Goal: Task Accomplishment & Management: Use online tool/utility

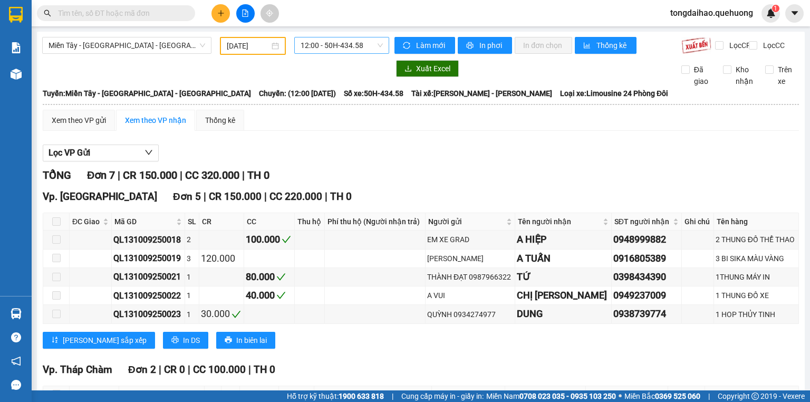
click at [376, 42] on span "12:00 - 50H-434.58" at bounding box center [342, 45] width 83 height 16
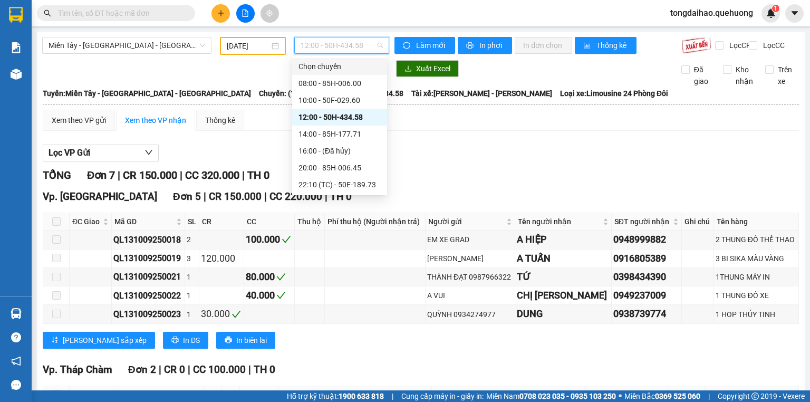
click at [244, 44] on input "[DATE]" at bounding box center [248, 46] width 42 height 12
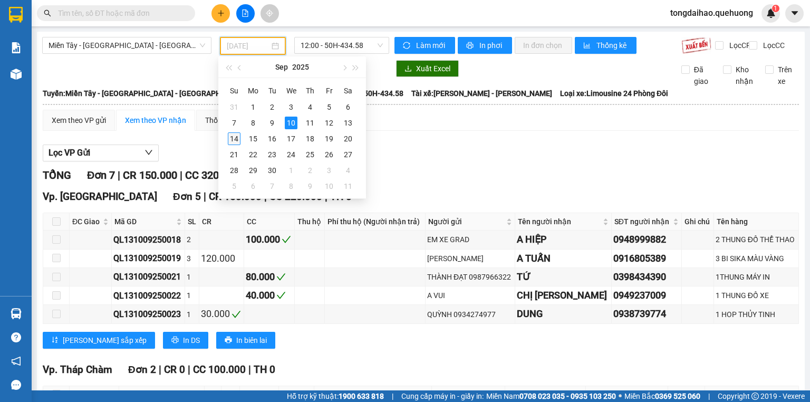
click at [231, 137] on div "14" at bounding box center [234, 138] width 13 height 13
type input "[DATE]"
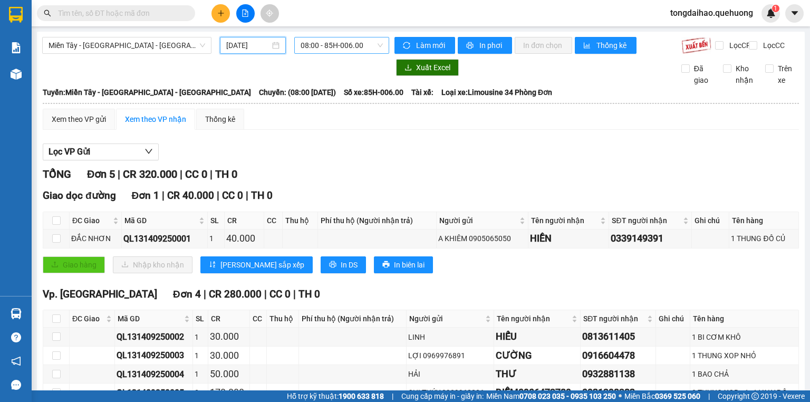
click at [378, 43] on span "08:00 - 85H-006.00" at bounding box center [342, 45] width 83 height 16
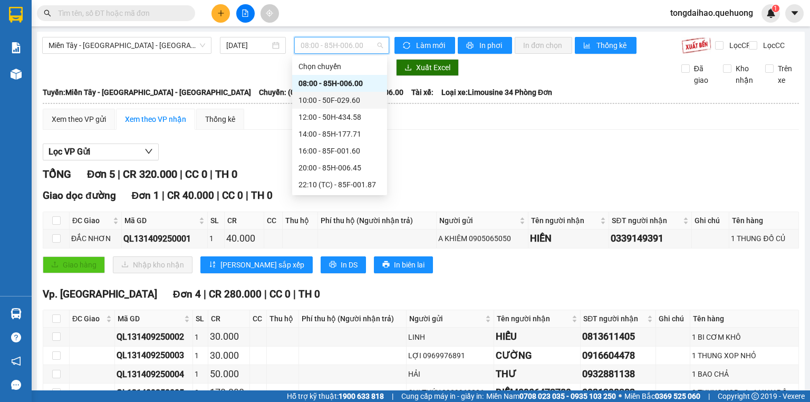
click at [336, 100] on div "10:00 - 50F-029.60" at bounding box center [339, 100] width 82 height 12
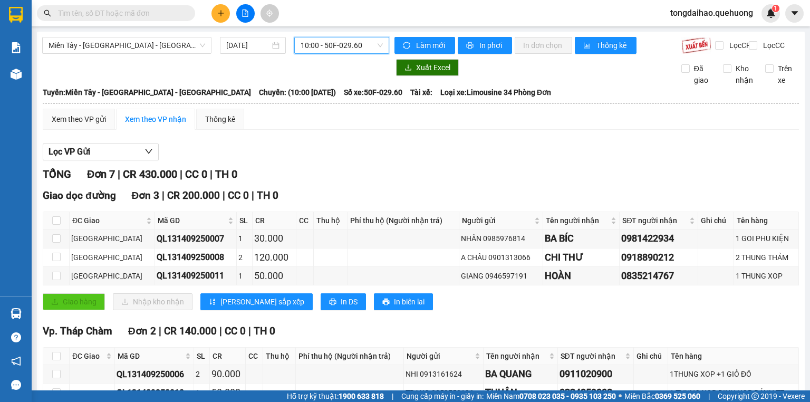
click at [378, 46] on span "10:00 - 50F-029.60" at bounding box center [342, 45] width 83 height 16
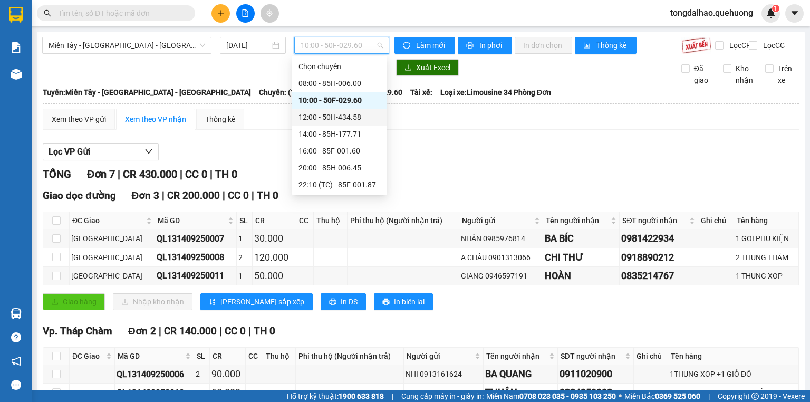
click at [349, 118] on div "12:00 - 50H-434.58" at bounding box center [339, 117] width 82 height 12
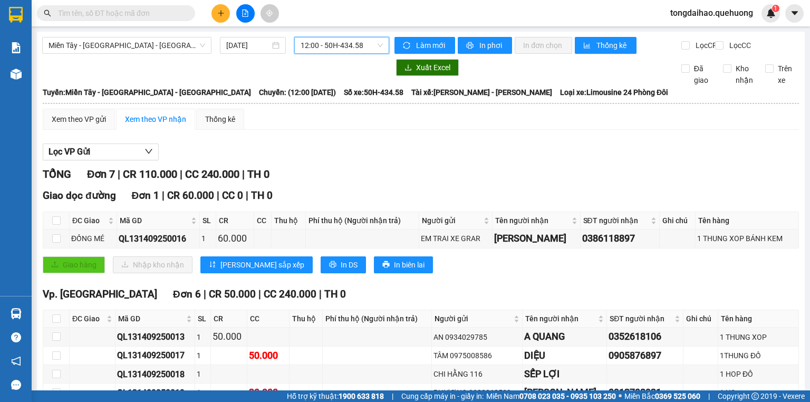
click at [378, 43] on span "12:00 - 50H-434.58" at bounding box center [342, 45] width 83 height 16
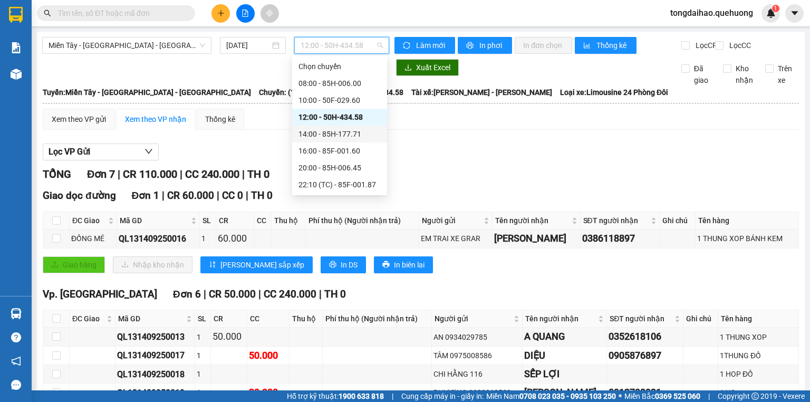
click at [348, 133] on div "14:00 - 85H-177.71" at bounding box center [339, 134] width 82 height 12
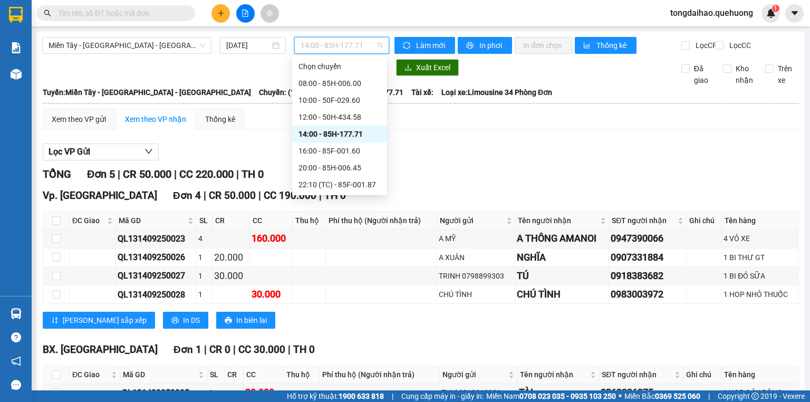
click at [378, 40] on span "14:00 - 85H-177.71" at bounding box center [342, 45] width 83 height 16
click at [334, 148] on div "16:00 - 85F-001.60" at bounding box center [339, 151] width 82 height 12
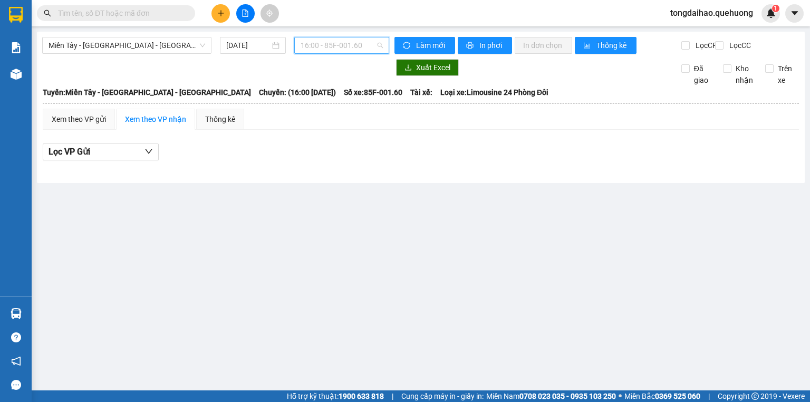
click at [378, 44] on span "16:00 - 85F-001.60" at bounding box center [342, 45] width 83 height 16
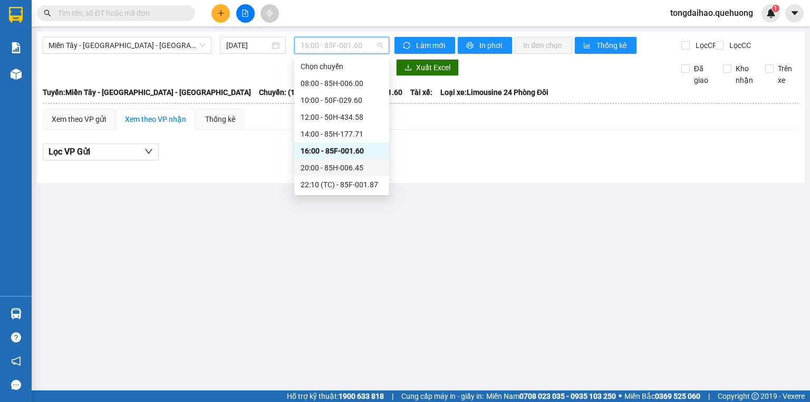
click at [346, 166] on div "20:00 - 85H-006.45" at bounding box center [342, 168] width 82 height 12
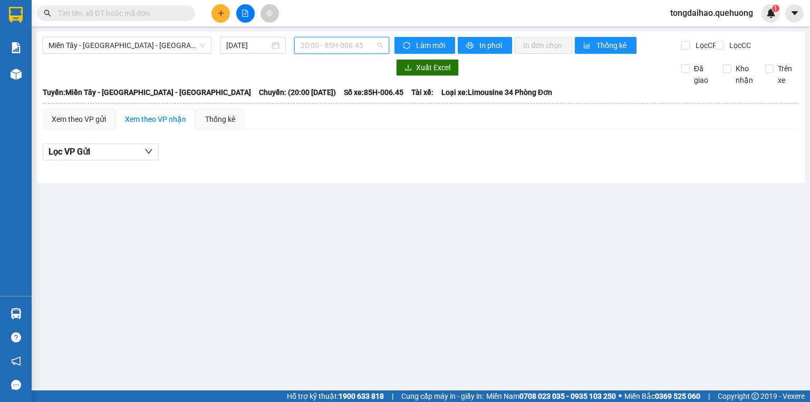
click at [382, 42] on span "20:00 - 85H-006.45" at bounding box center [342, 45] width 83 height 16
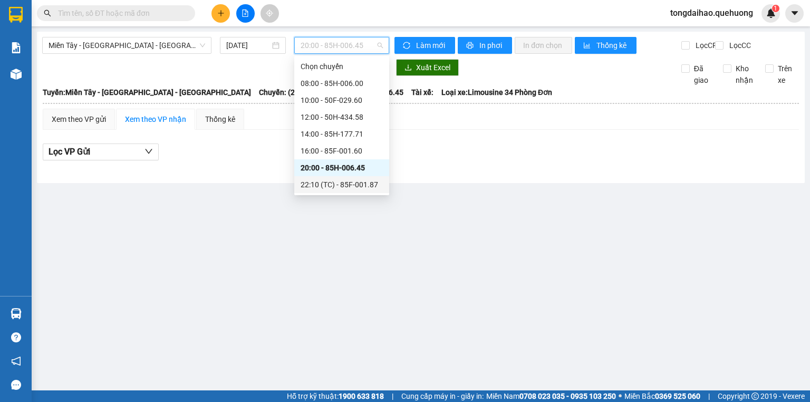
click at [360, 185] on div "22:10 (TC) - 85F-001.87" at bounding box center [342, 185] width 82 height 12
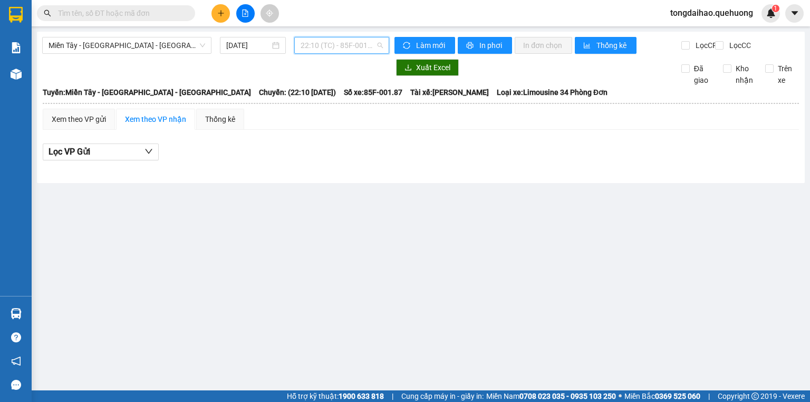
click at [381, 44] on span "22:10 (TC) - 85F-001.87" at bounding box center [342, 45] width 83 height 16
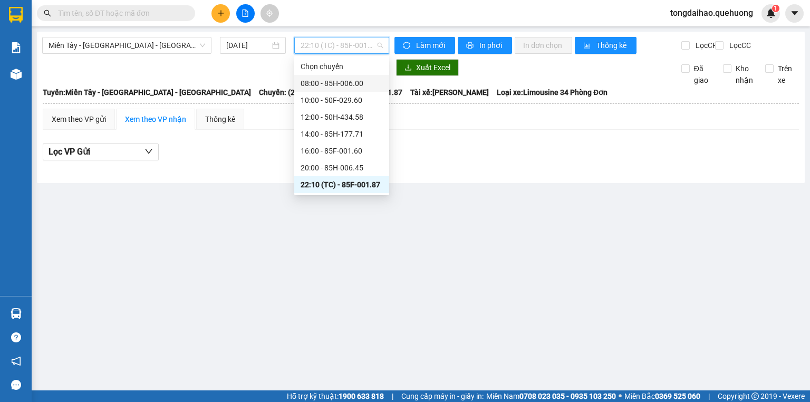
click at [357, 84] on div "08:00 - 85H-006.00" at bounding box center [342, 84] width 82 height 12
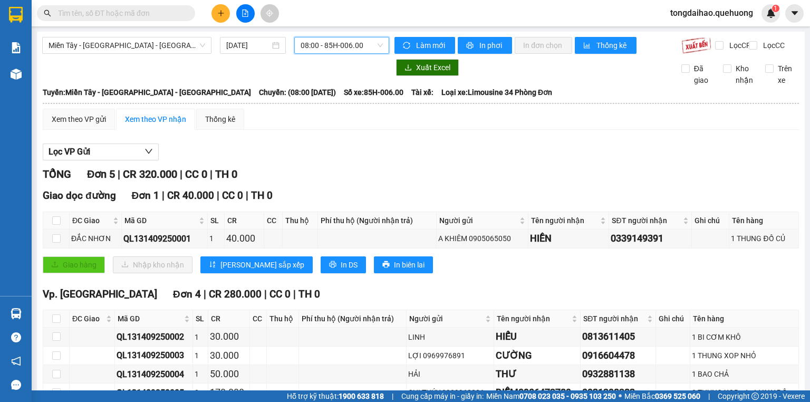
click at [380, 43] on span "08:00 - 85H-006.00" at bounding box center [342, 45] width 83 height 16
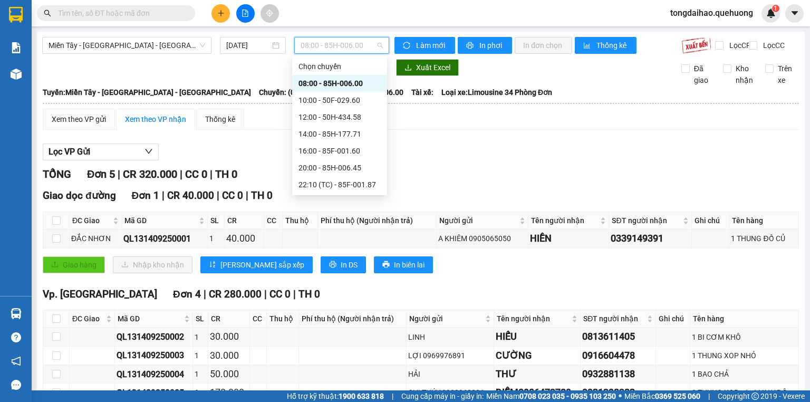
click at [345, 91] on div "08:00 - 85H-006.00" at bounding box center [339, 83] width 95 height 17
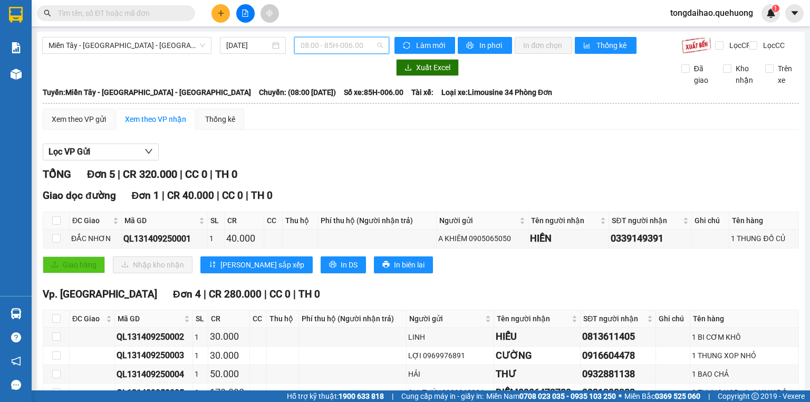
click at [375, 44] on span "08:00 - 85H-006.00" at bounding box center [342, 45] width 83 height 16
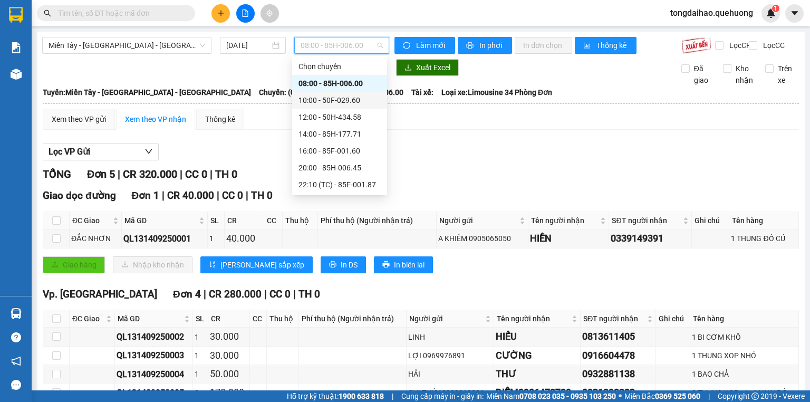
click at [340, 100] on div "10:00 - 50F-029.60" at bounding box center [339, 100] width 82 height 12
